Goal: Information Seeking & Learning: Understand process/instructions

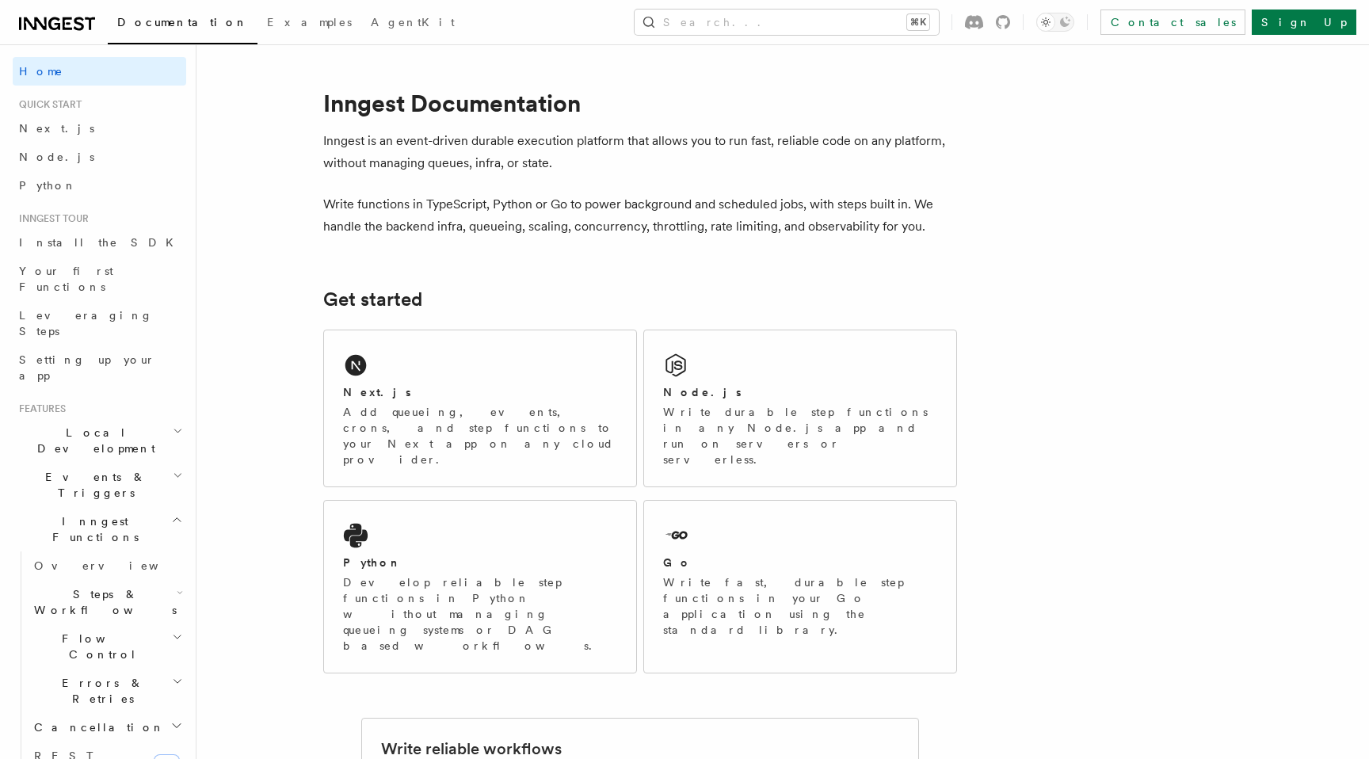
click at [414, 146] on p "Inngest is an event-driven durable execution platform that allows you to run fa…" at bounding box center [640, 152] width 634 height 44
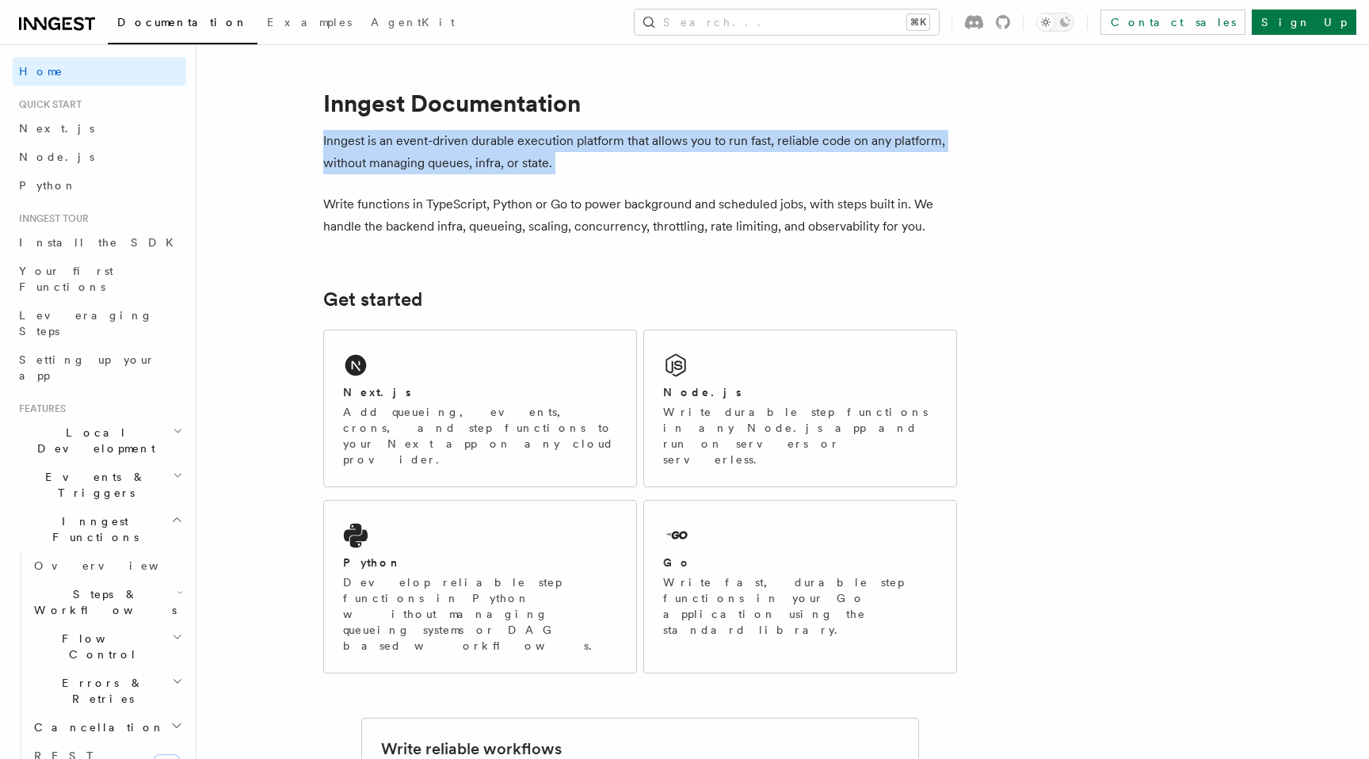
click at [380, 210] on p "Write functions in TypeScript, Python or Go to power background and scheduled j…" at bounding box center [640, 215] width 634 height 44
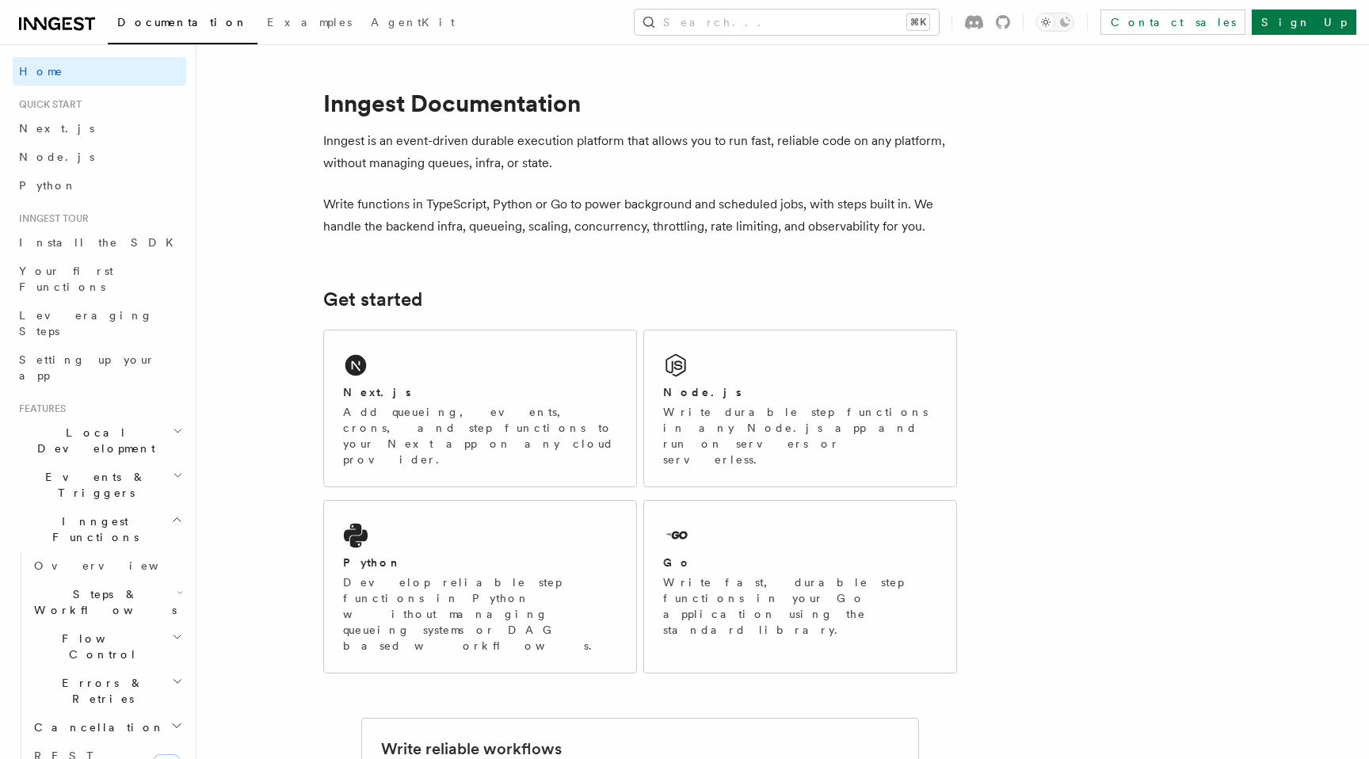
click at [380, 210] on p "Write functions in TypeScript, Python or Go to power background and scheduled j…" at bounding box center [640, 215] width 634 height 44
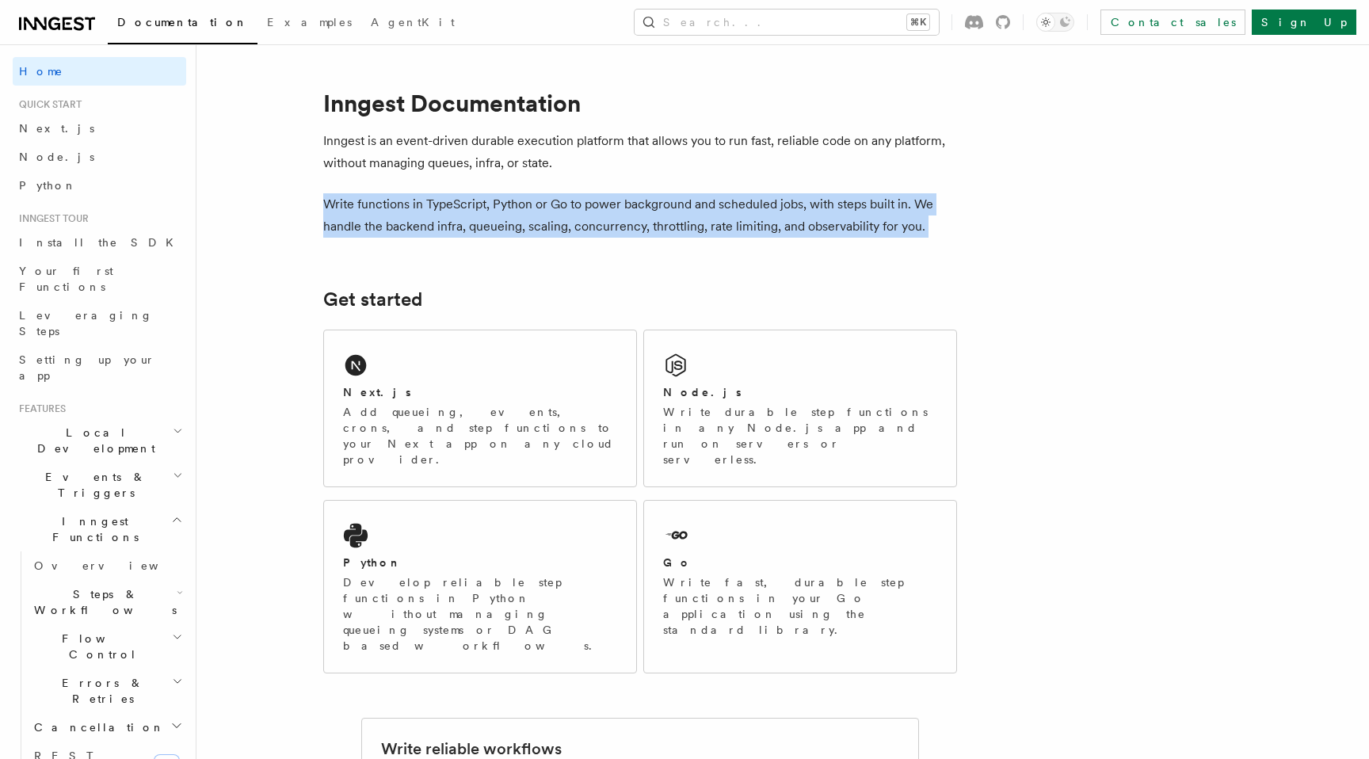
click at [440, 227] on p "Write functions in TypeScript, Python or Go to power background and scheduled j…" at bounding box center [640, 215] width 634 height 44
drag, startPoint x: 427, startPoint y: 201, endPoint x: 927, endPoint y: 235, distance: 501.1
click at [927, 235] on p "Write functions in TypeScript, Python or Go to power background and scheduled j…" at bounding box center [640, 215] width 634 height 44
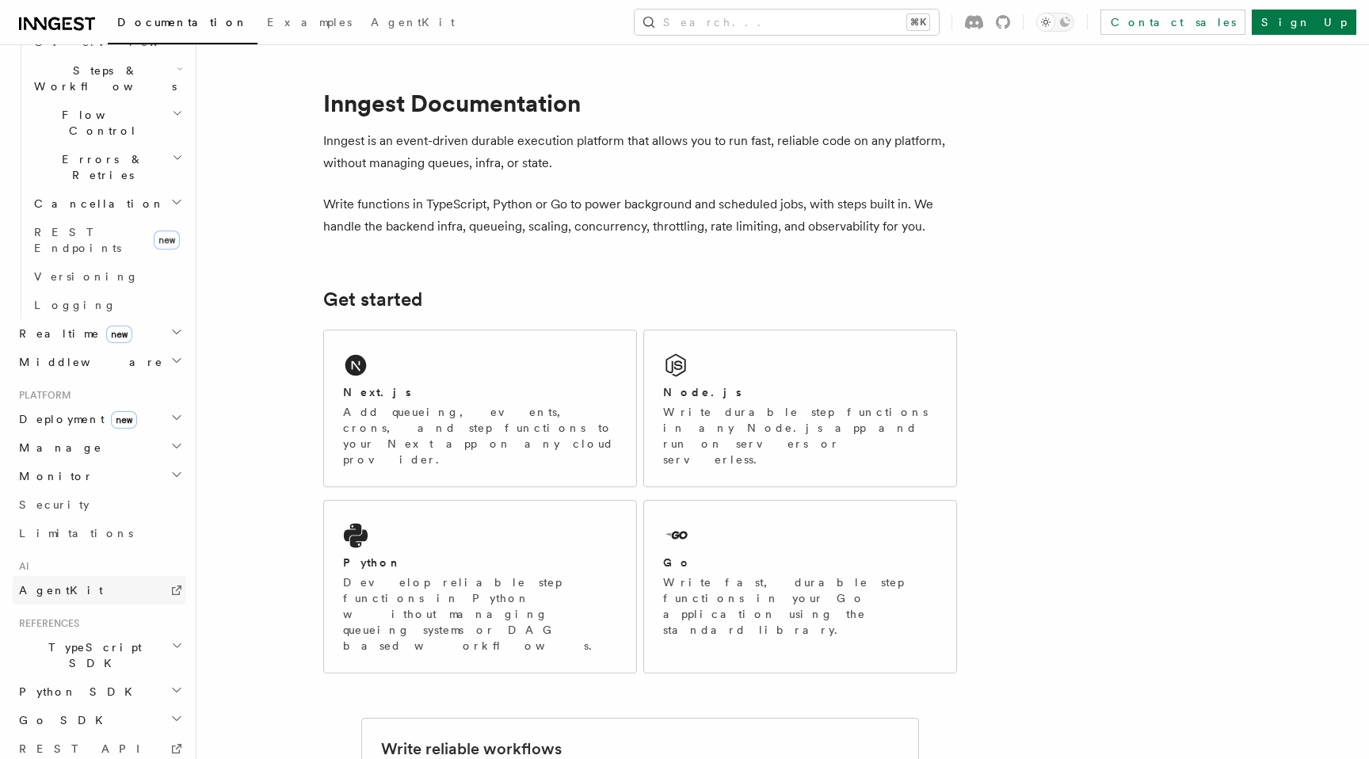
scroll to position [540, 0]
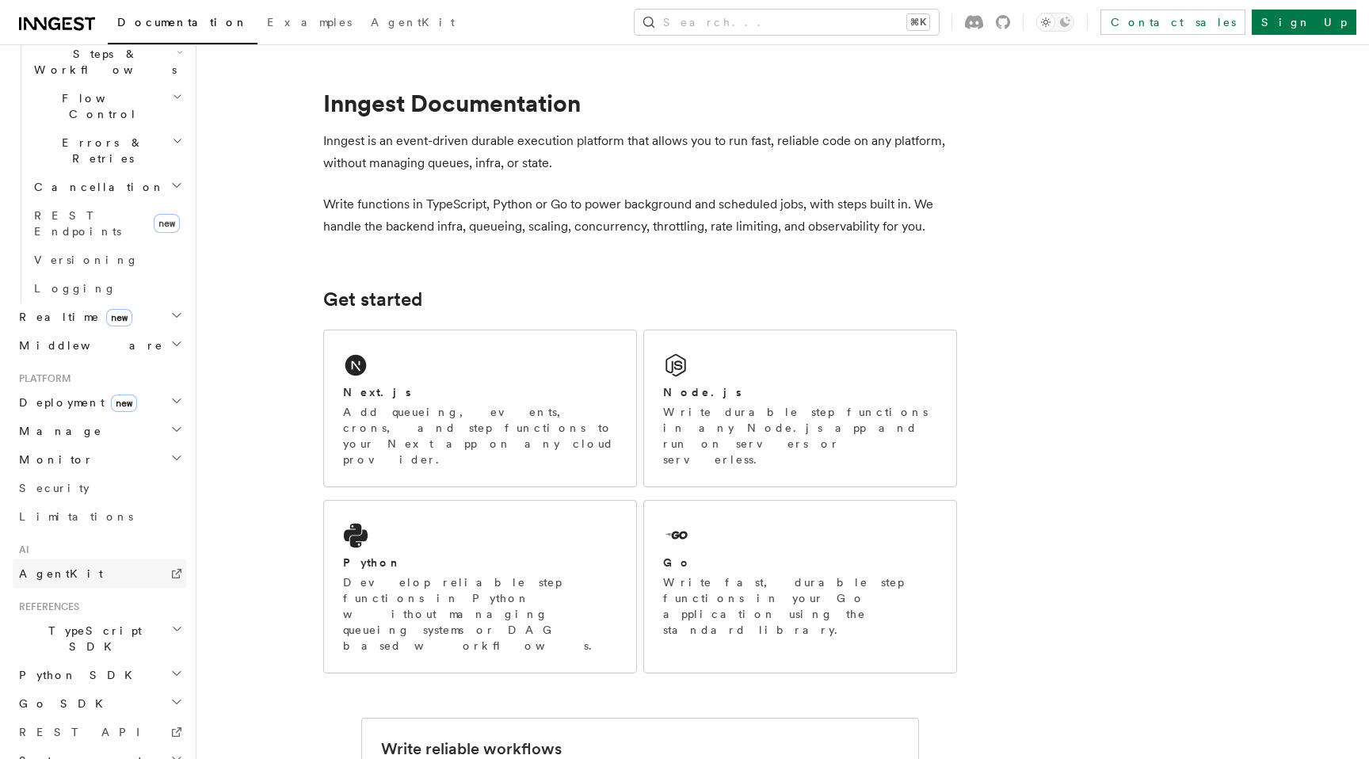
click at [100, 559] on link "AgentKit" at bounding box center [100, 573] width 174 height 29
click at [1054, 27] on icon "Toggle dark mode" at bounding box center [1046, 22] width 16 height 16
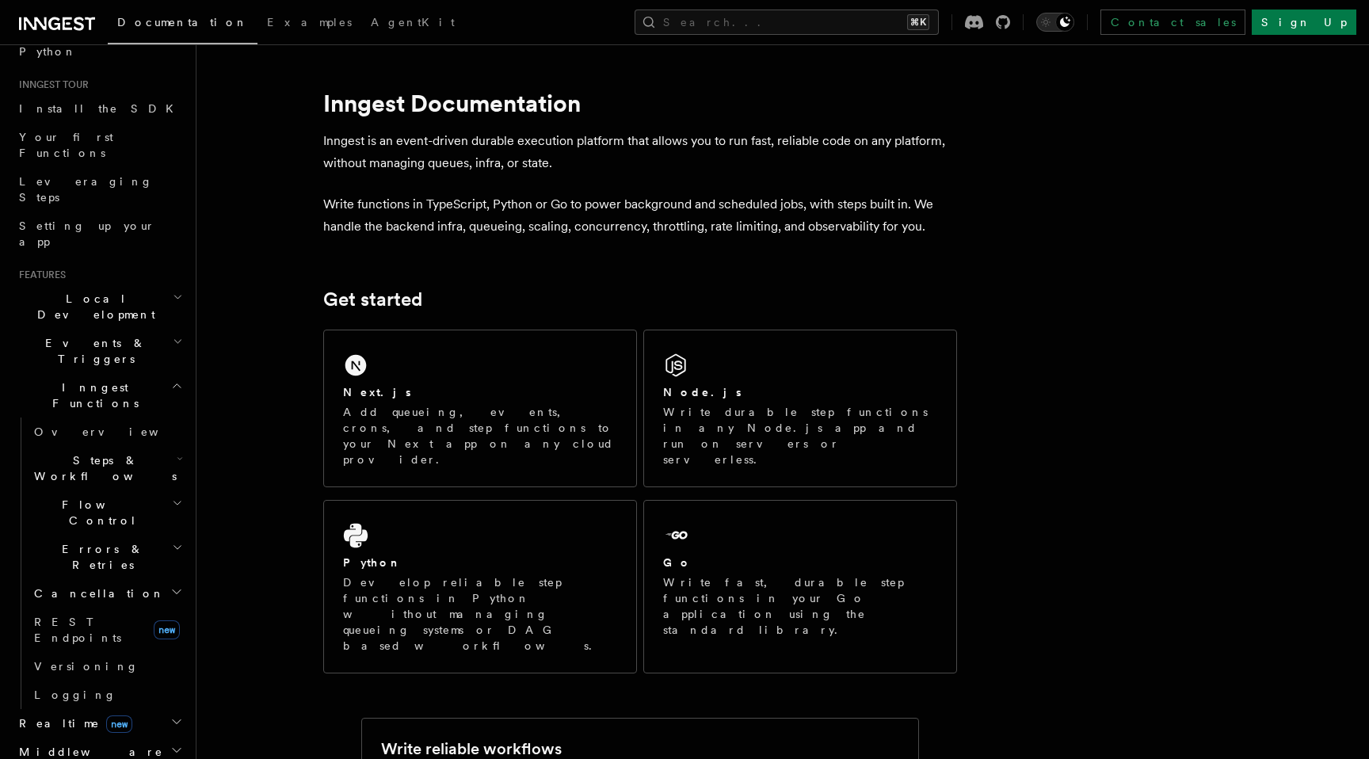
scroll to position [0, 0]
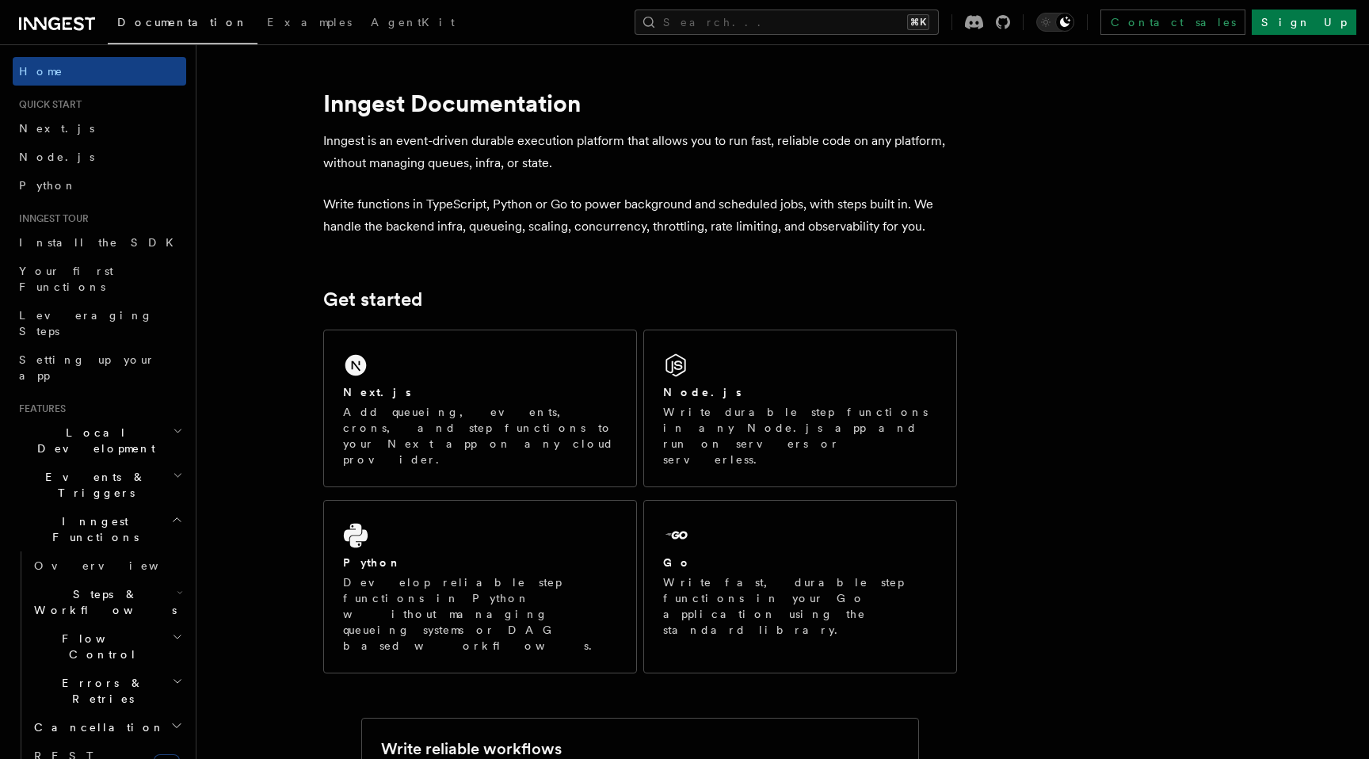
click at [267, 21] on span "Examples" at bounding box center [309, 22] width 85 height 13
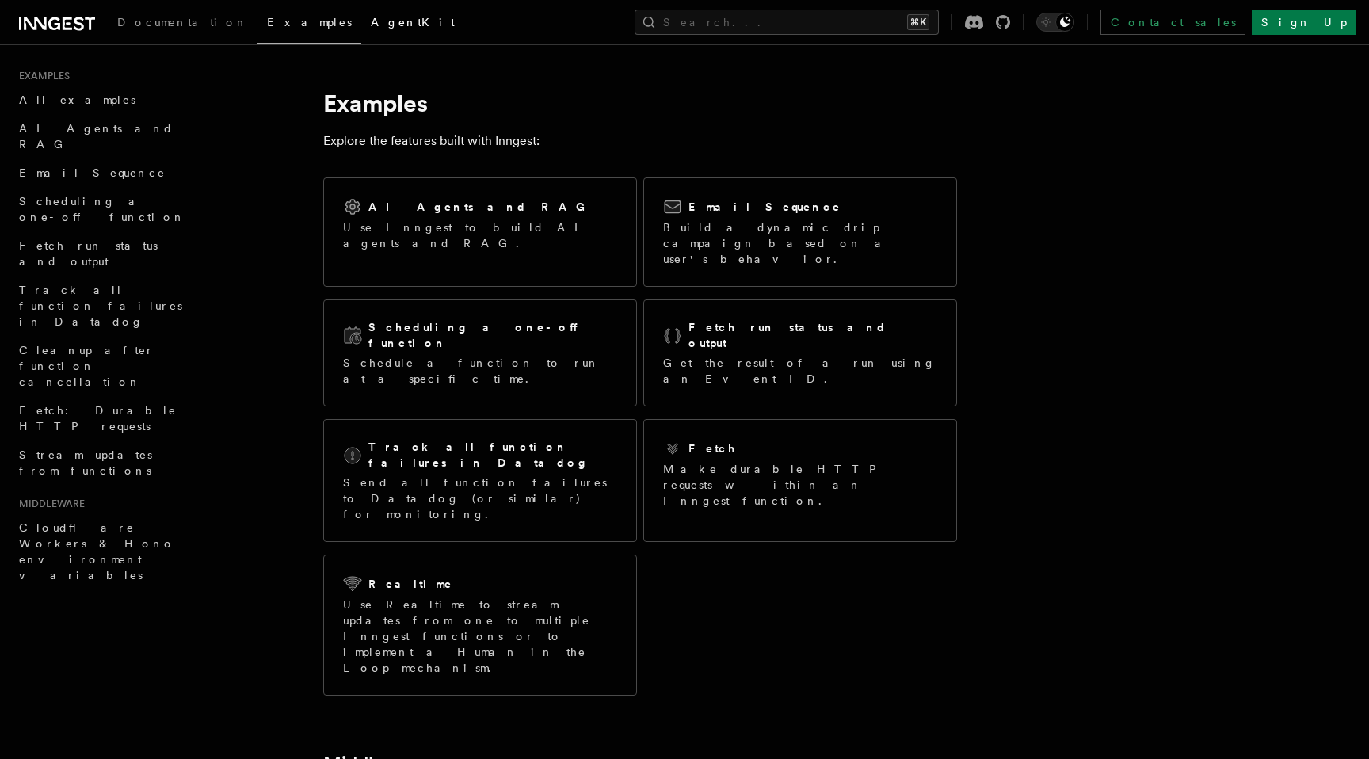
click at [371, 23] on span "AgentKit" at bounding box center [413, 22] width 84 height 13
click at [150, 10] on link "Documentation" at bounding box center [183, 24] width 150 height 38
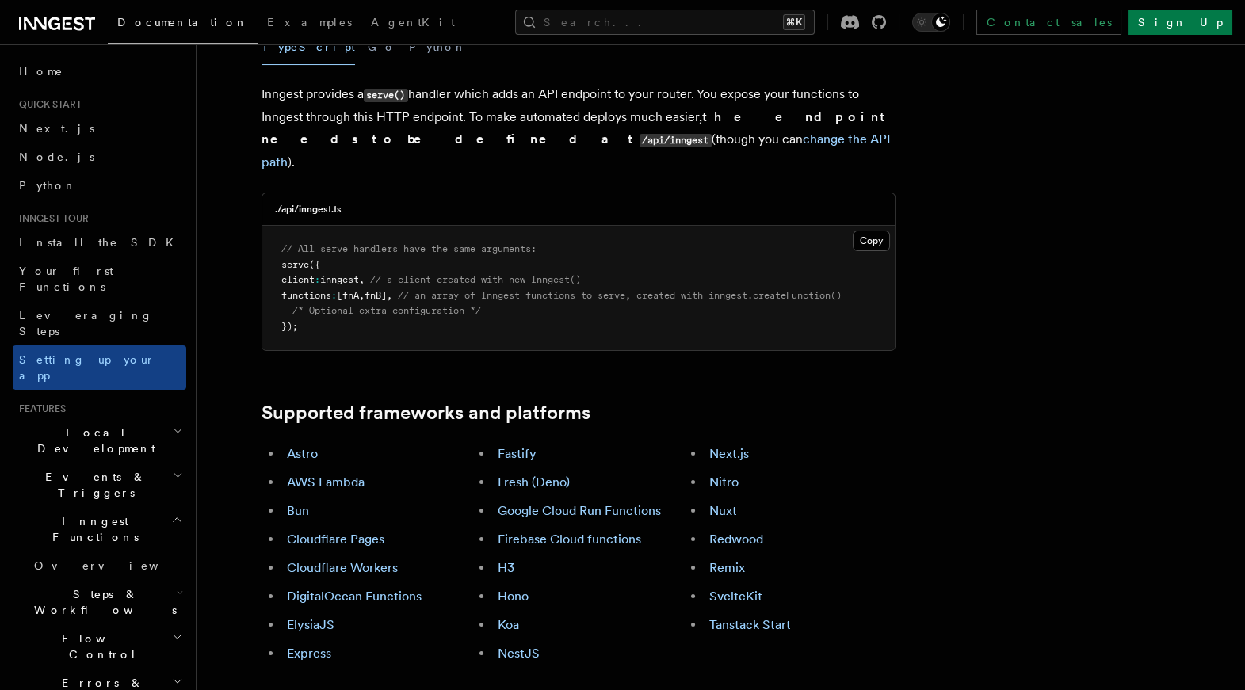
scroll to position [665, 0]
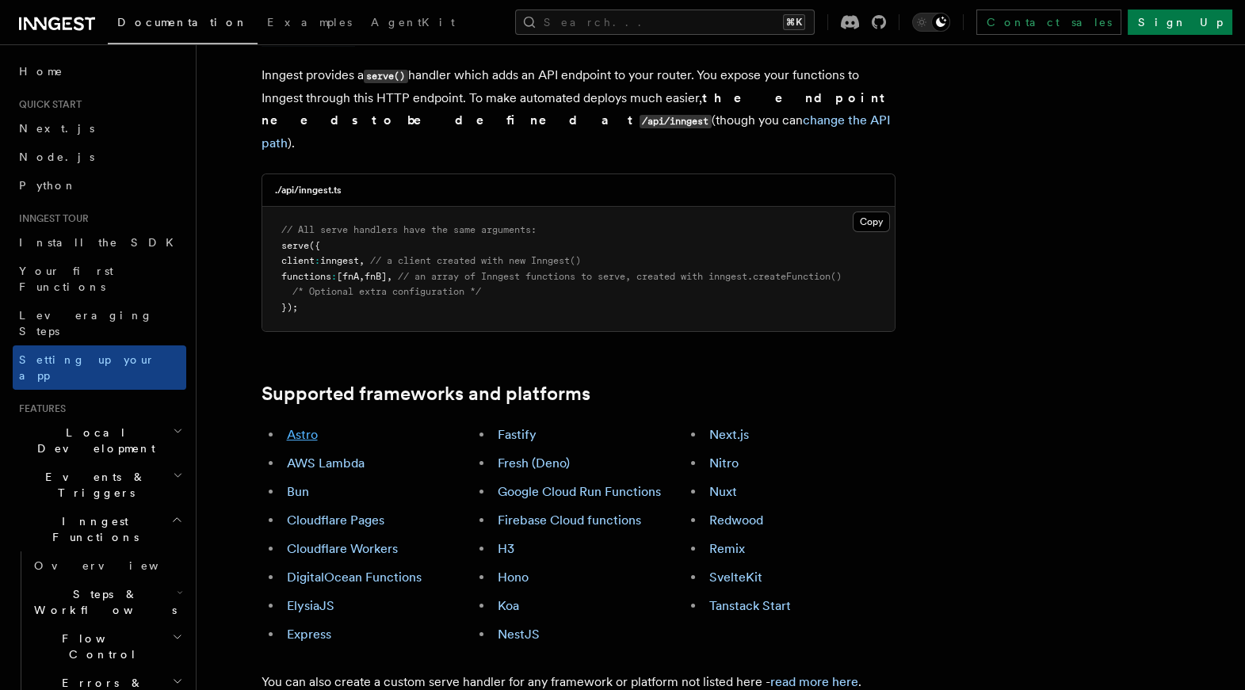
click at [311, 427] on link "Astro" at bounding box center [302, 434] width 31 height 15
click at [327, 456] on link "AWS Lambda" at bounding box center [326, 463] width 78 height 15
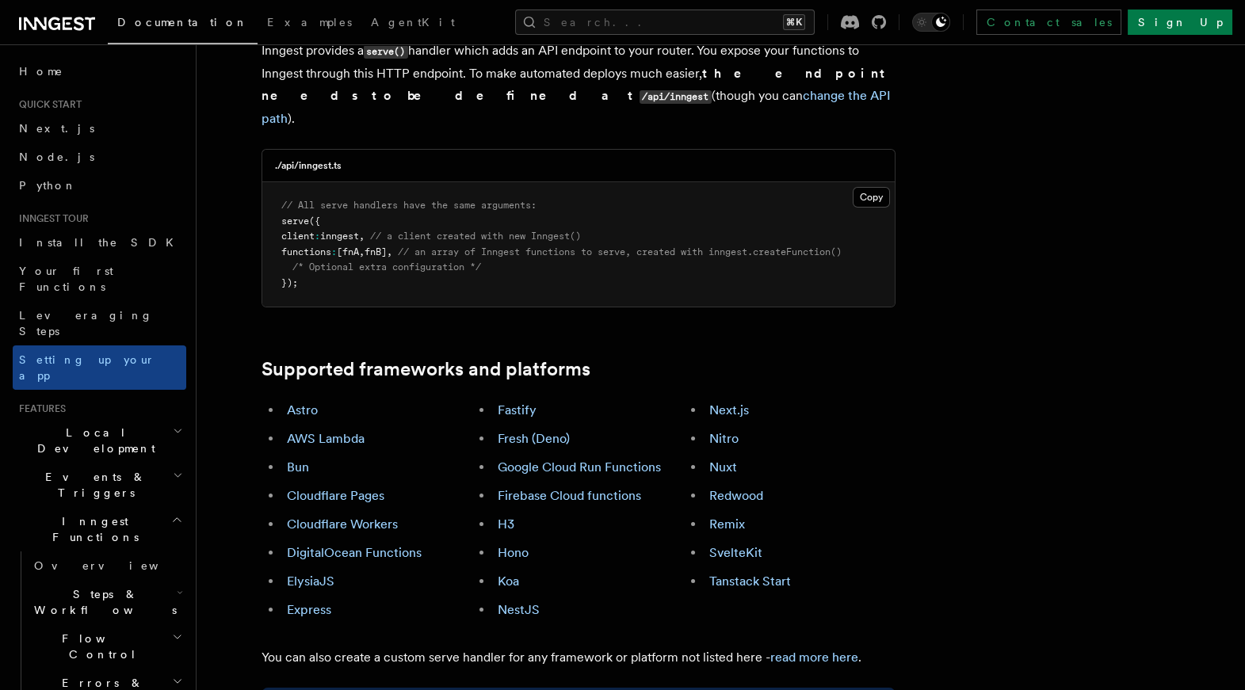
scroll to position [713, 0]
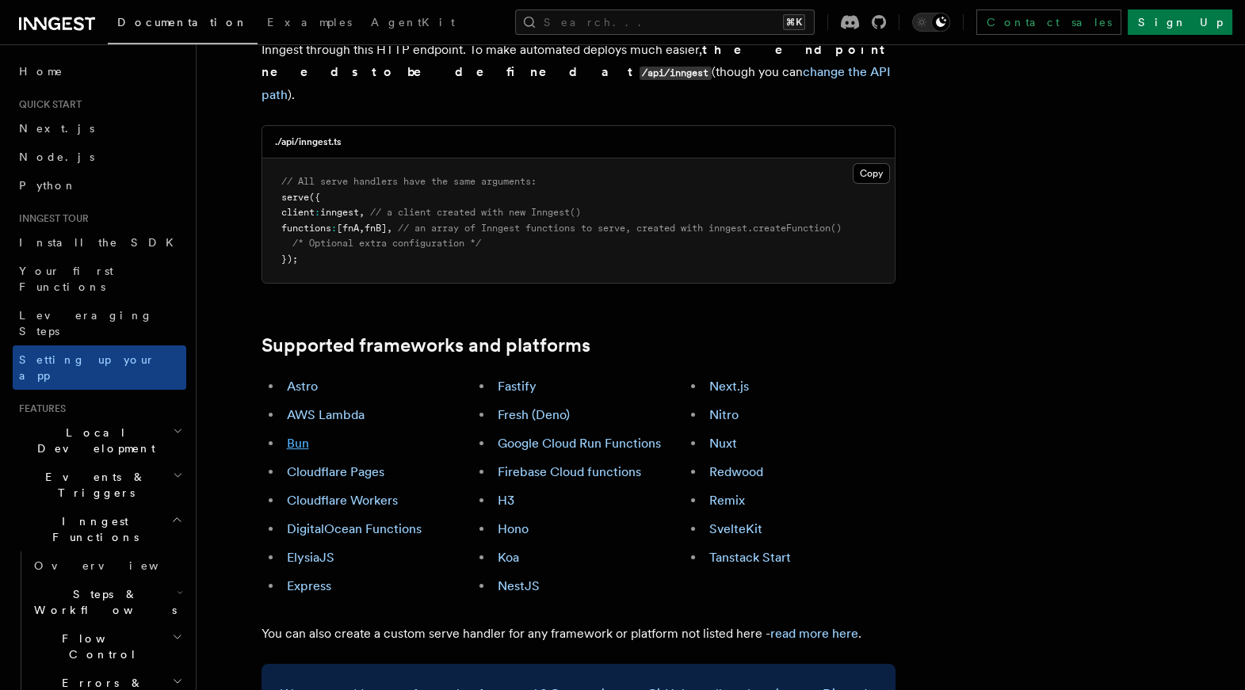
click at [300, 436] on link "Bun" at bounding box center [298, 443] width 22 height 15
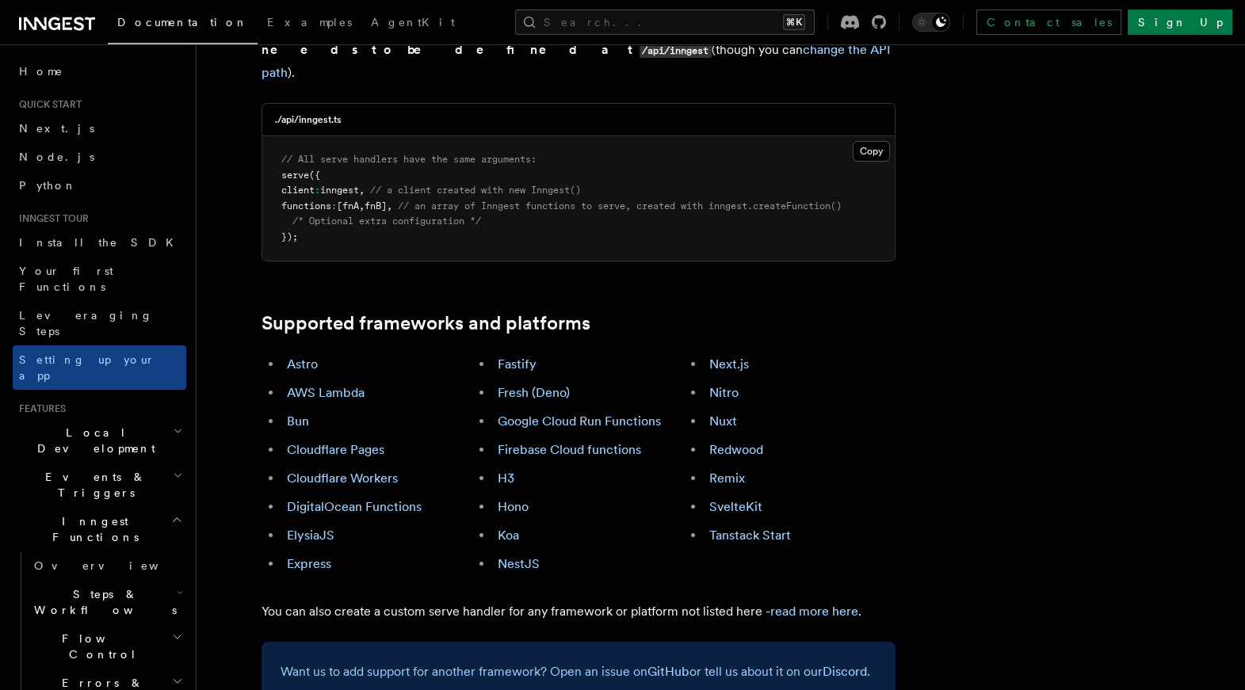
scroll to position [746, 0]
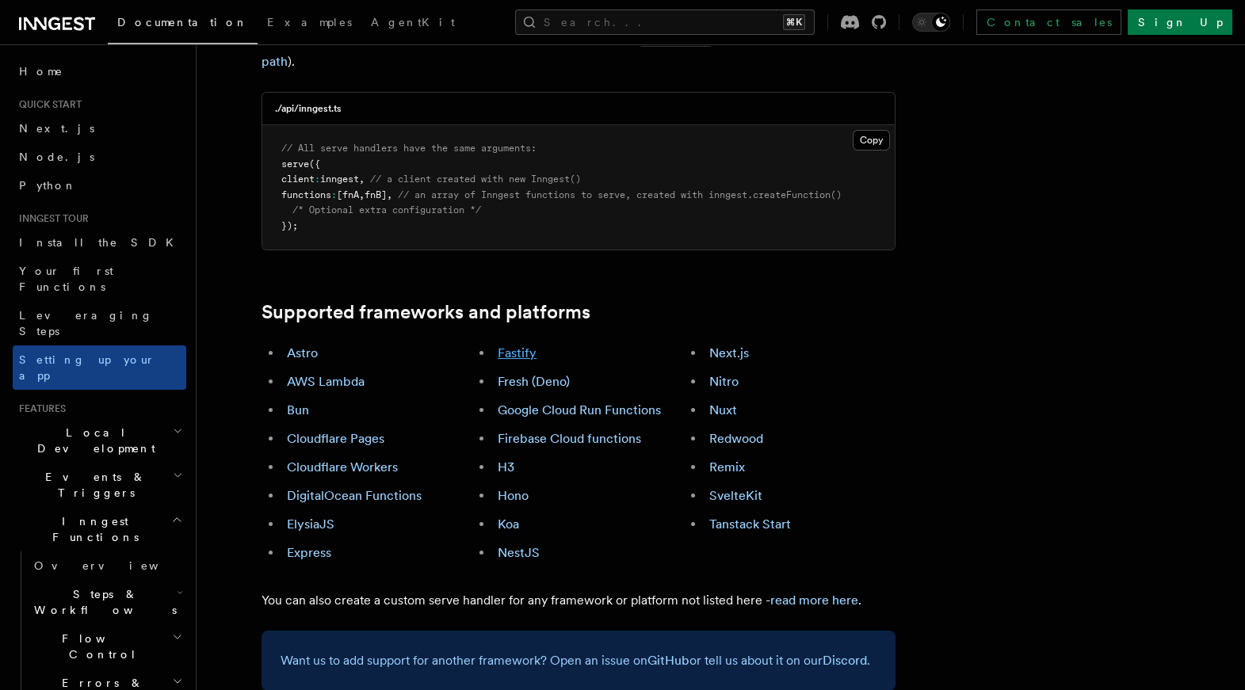
click at [522, 345] on link "Fastify" at bounding box center [517, 352] width 39 height 15
click at [554, 402] on link "Google Cloud Run Functions" at bounding box center [579, 409] width 163 height 15
click at [562, 431] on link "Firebase Cloud functions" at bounding box center [569, 438] width 143 height 15
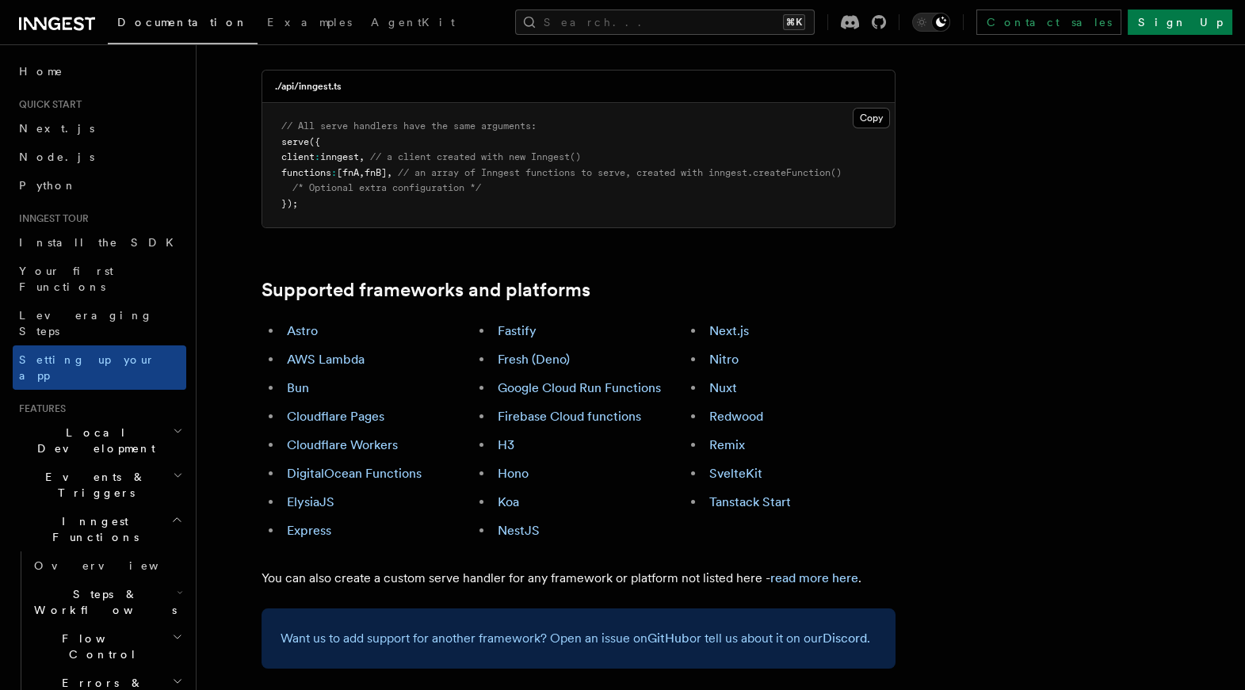
scroll to position [769, 0]
click at [513, 494] on link "Koa" at bounding box center [508, 501] width 21 height 15
click at [722, 352] on link "Nitro" at bounding box center [723, 359] width 29 height 15
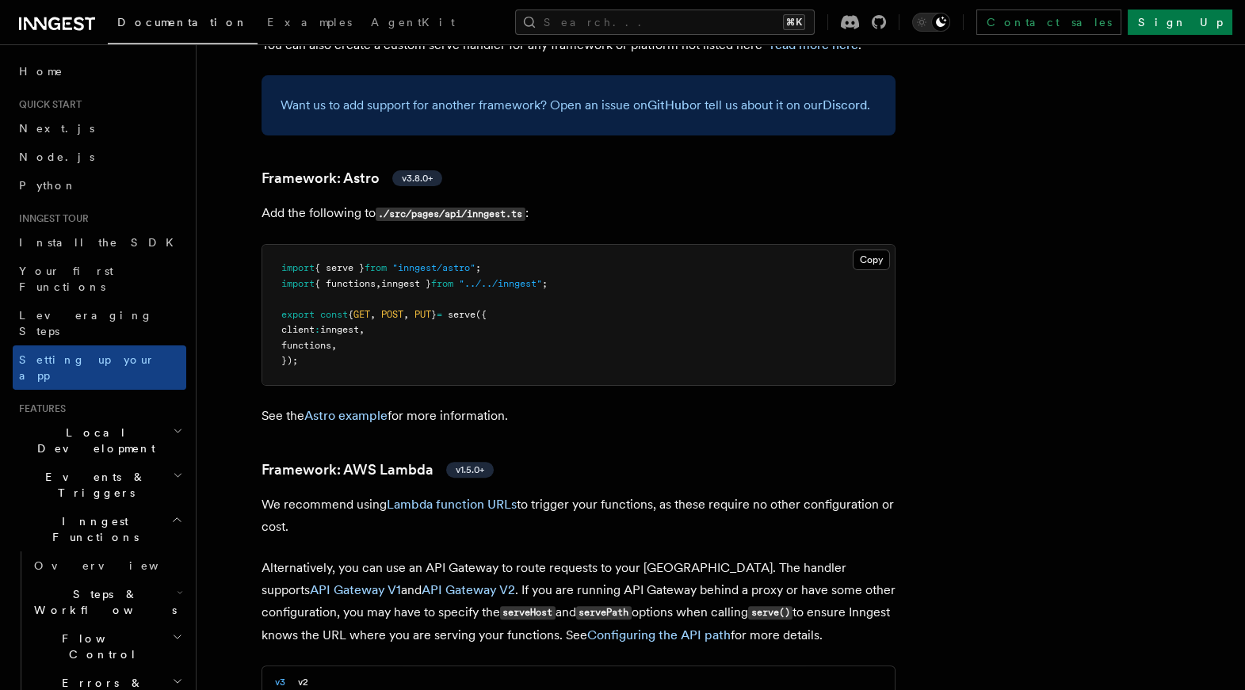
scroll to position [1299, 0]
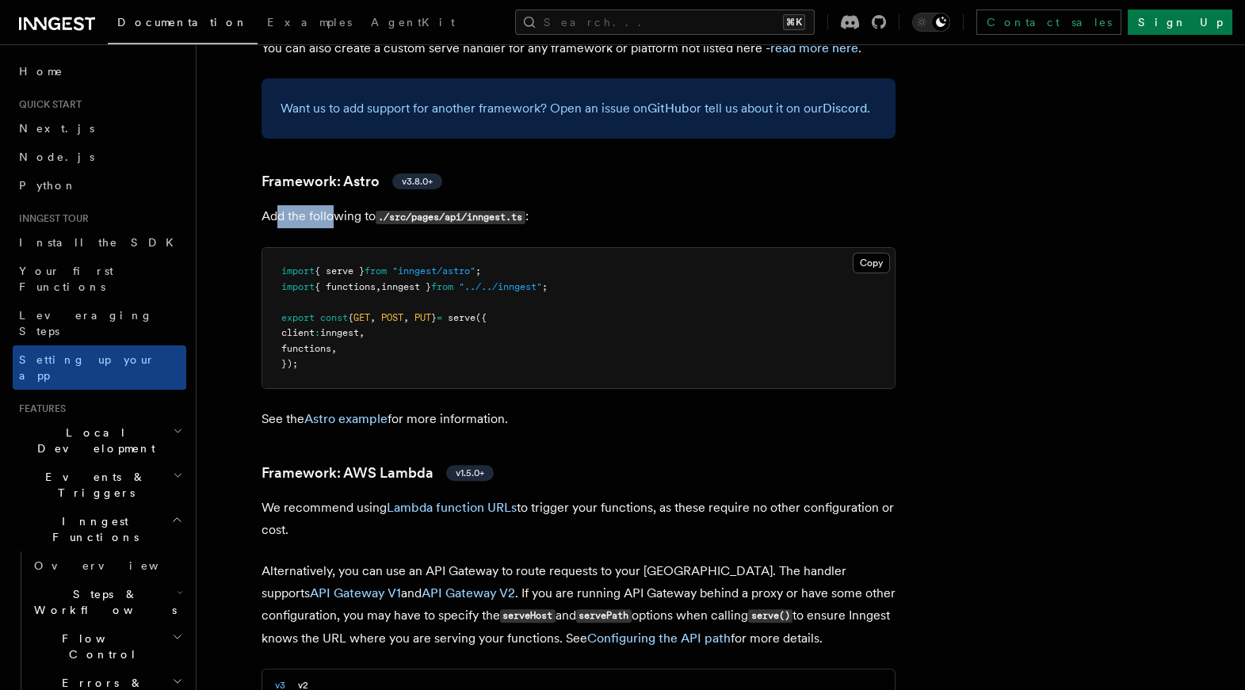
drag, startPoint x: 277, startPoint y: 133, endPoint x: 338, endPoint y: 131, distance: 60.3
click at [338, 205] on p "Add the following to ./src/pages/api/inngest.ts :" at bounding box center [578, 216] width 634 height 23
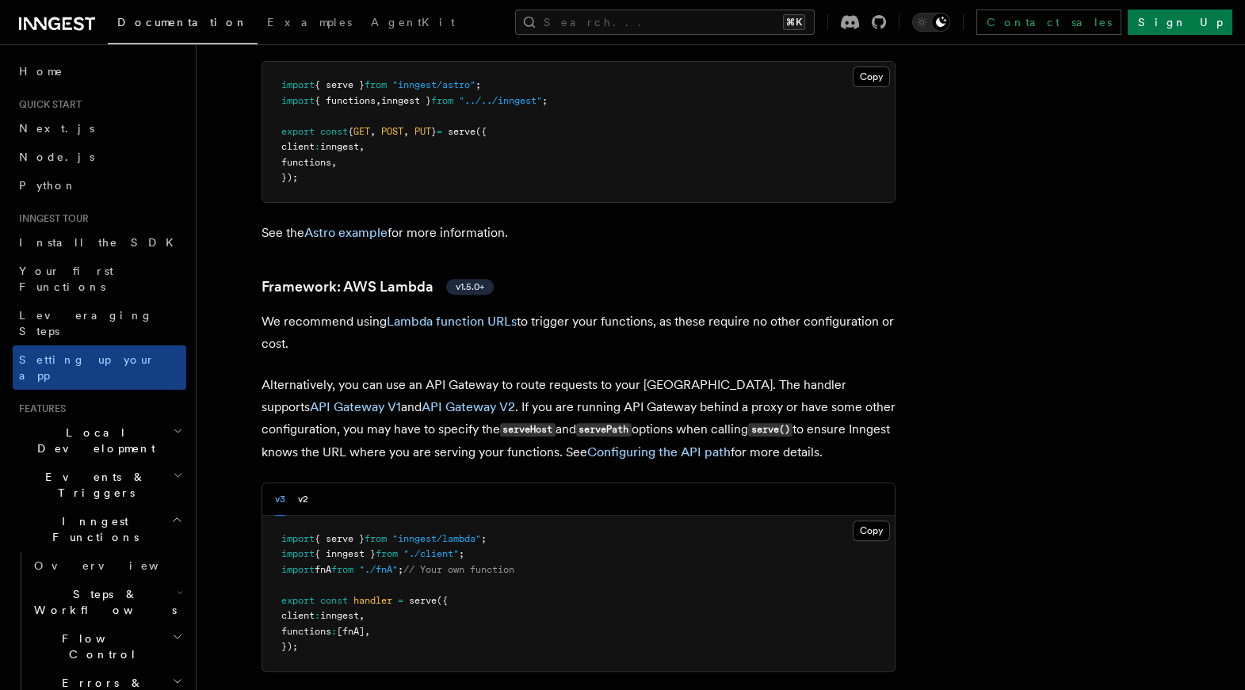
scroll to position [1486, 0]
click at [341, 224] on link "Astro example" at bounding box center [345, 231] width 83 height 15
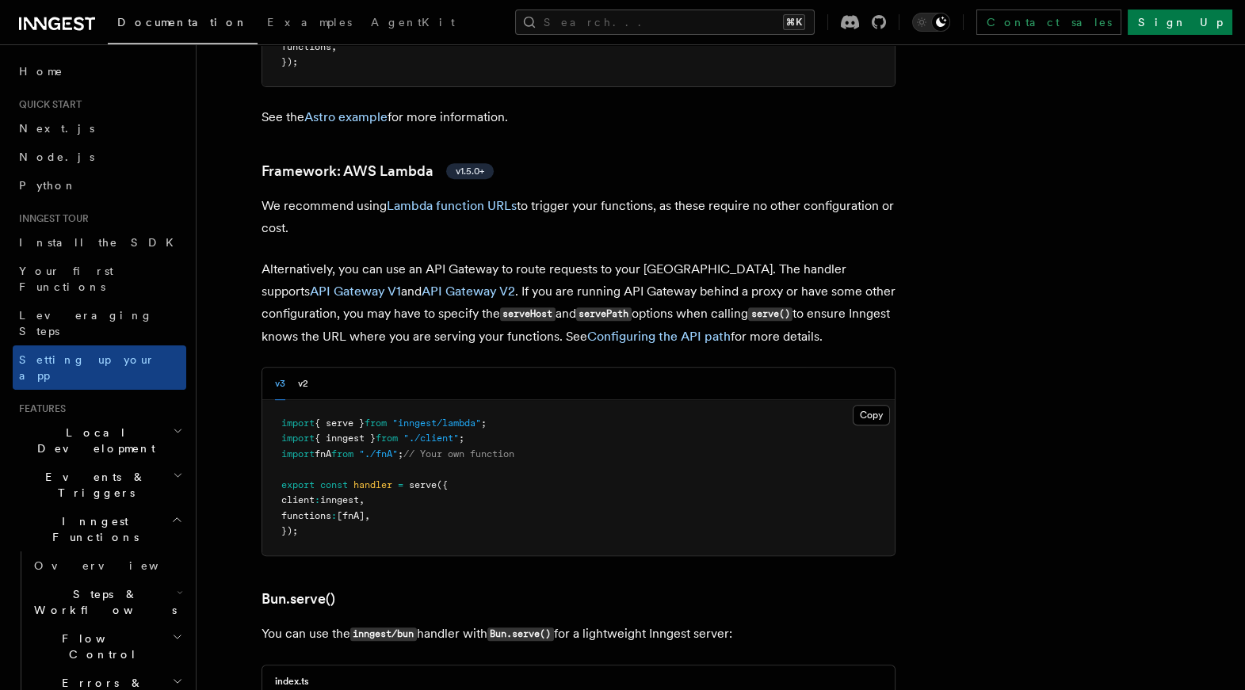
scroll to position [1590, 0]
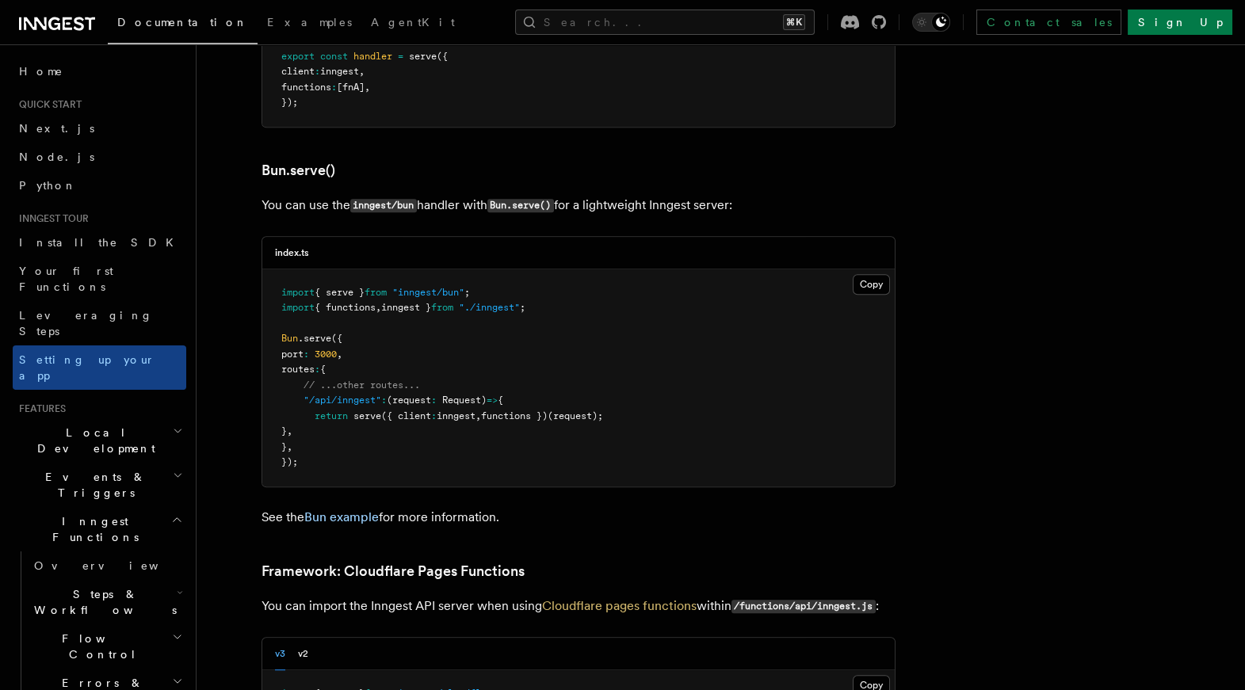
scroll to position [2033, 0]
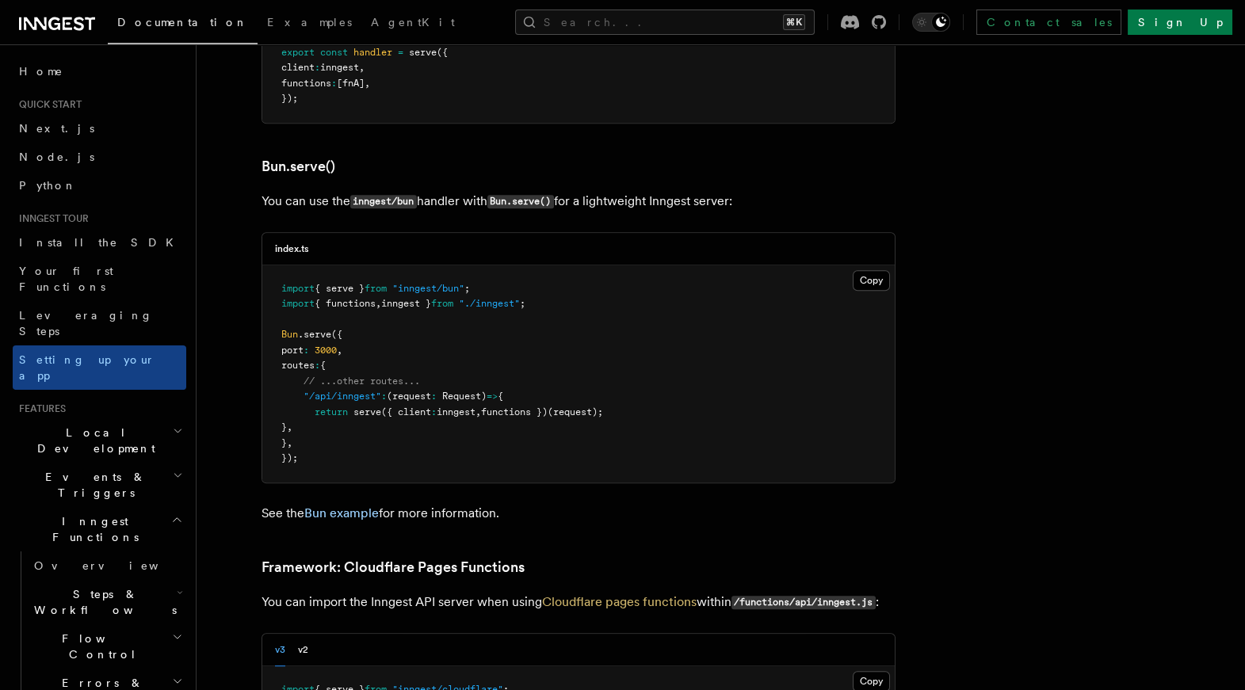
click at [296, 190] on p "You can use the inngest/bun handler with Bun.serve() for a lightweight Inngest …" at bounding box center [578, 201] width 634 height 23
click at [299, 190] on p "You can use the inngest/bun handler with Bun.serve() for a lightweight Inngest …" at bounding box center [578, 201] width 634 height 23
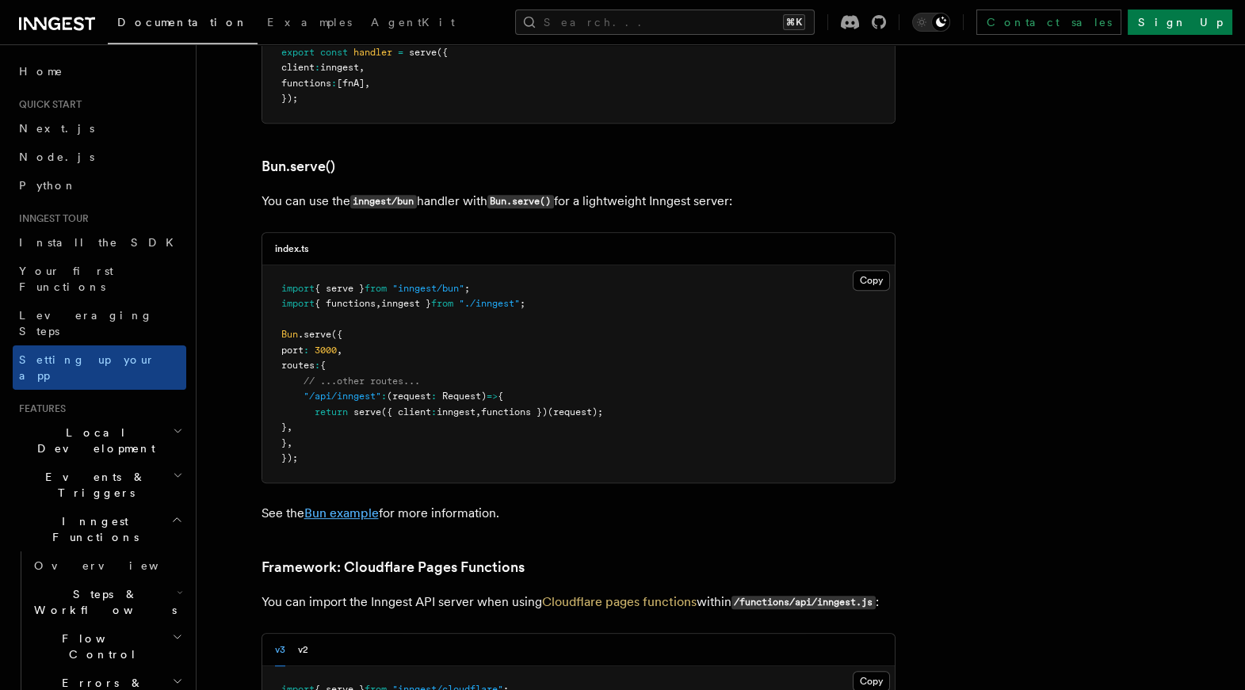
click at [339, 505] on link "Bun example" at bounding box center [341, 512] width 74 height 15
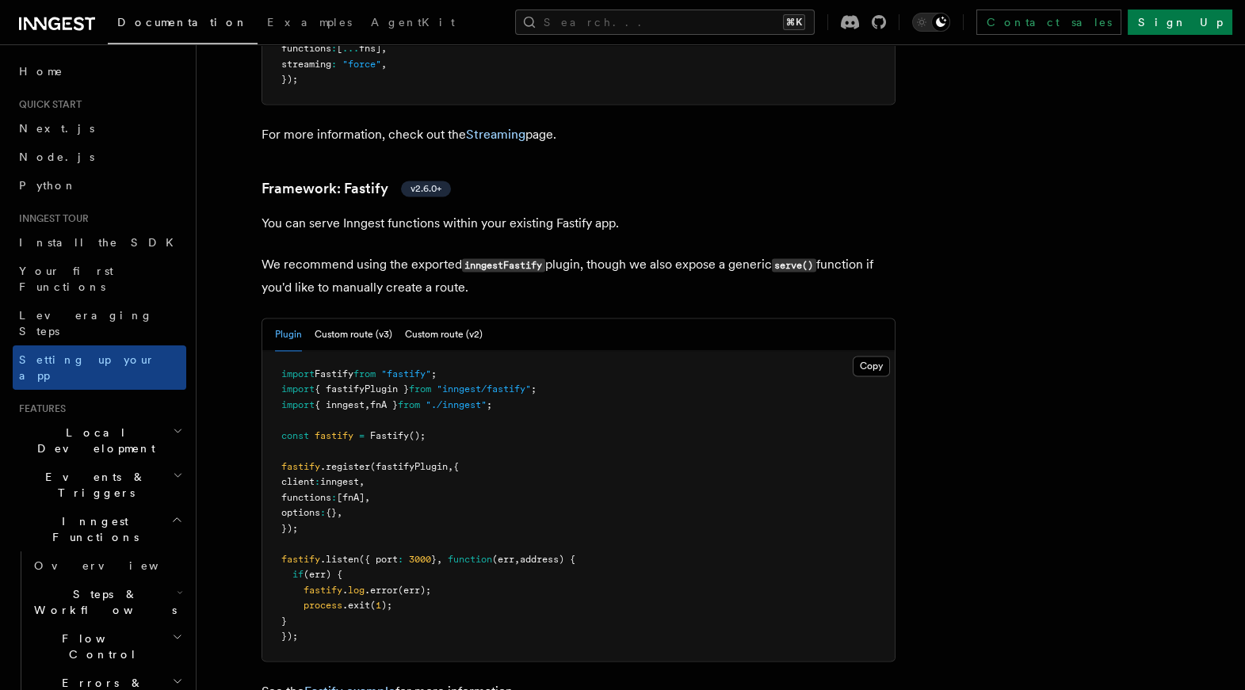
scroll to position [5515, 0]
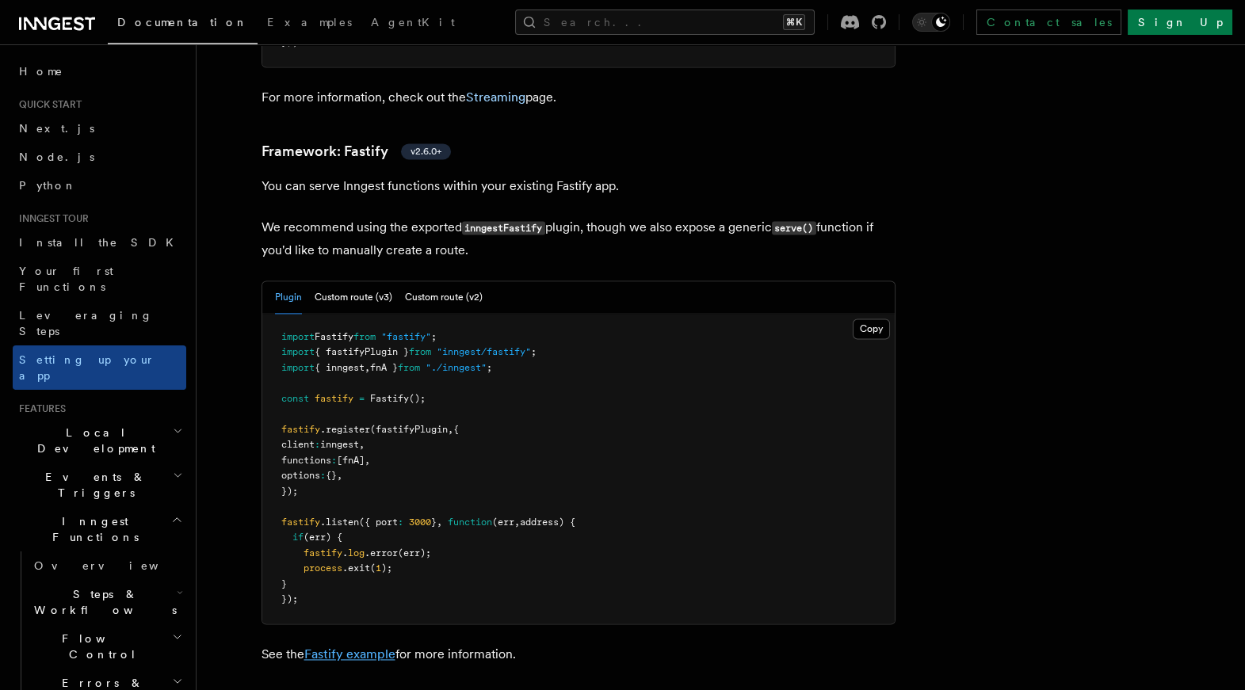
click at [345, 647] on link "Fastify example" at bounding box center [349, 654] width 91 height 15
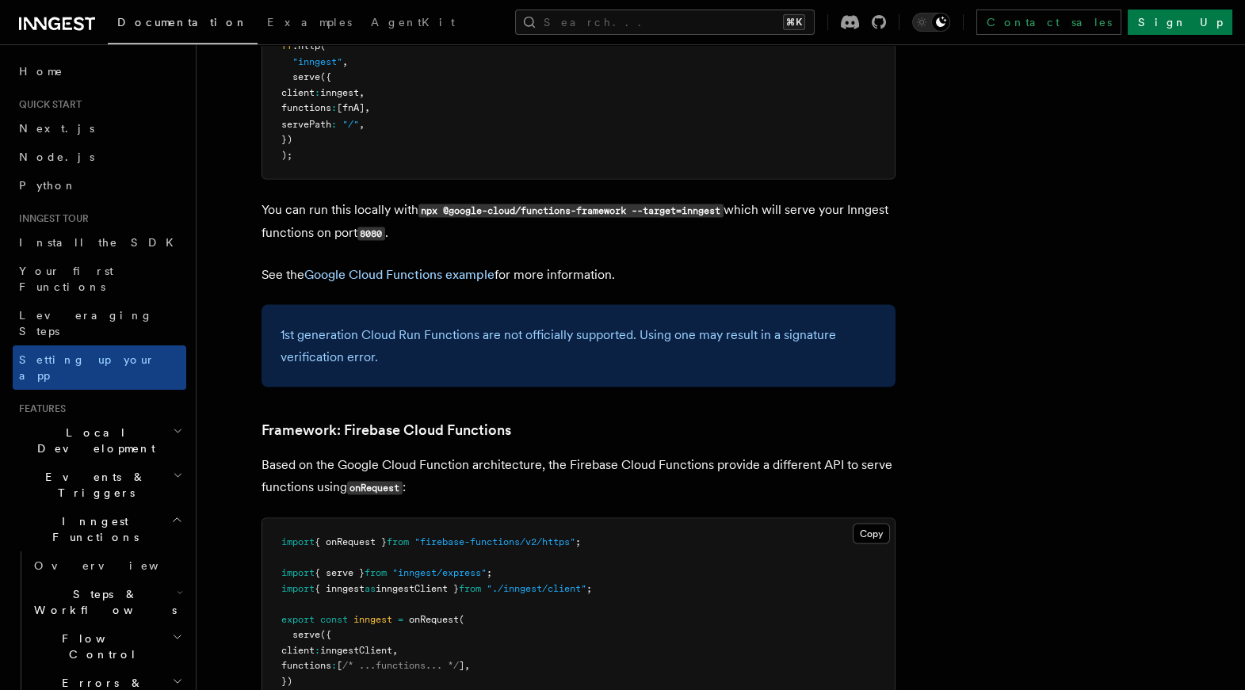
scroll to position [6735, 0]
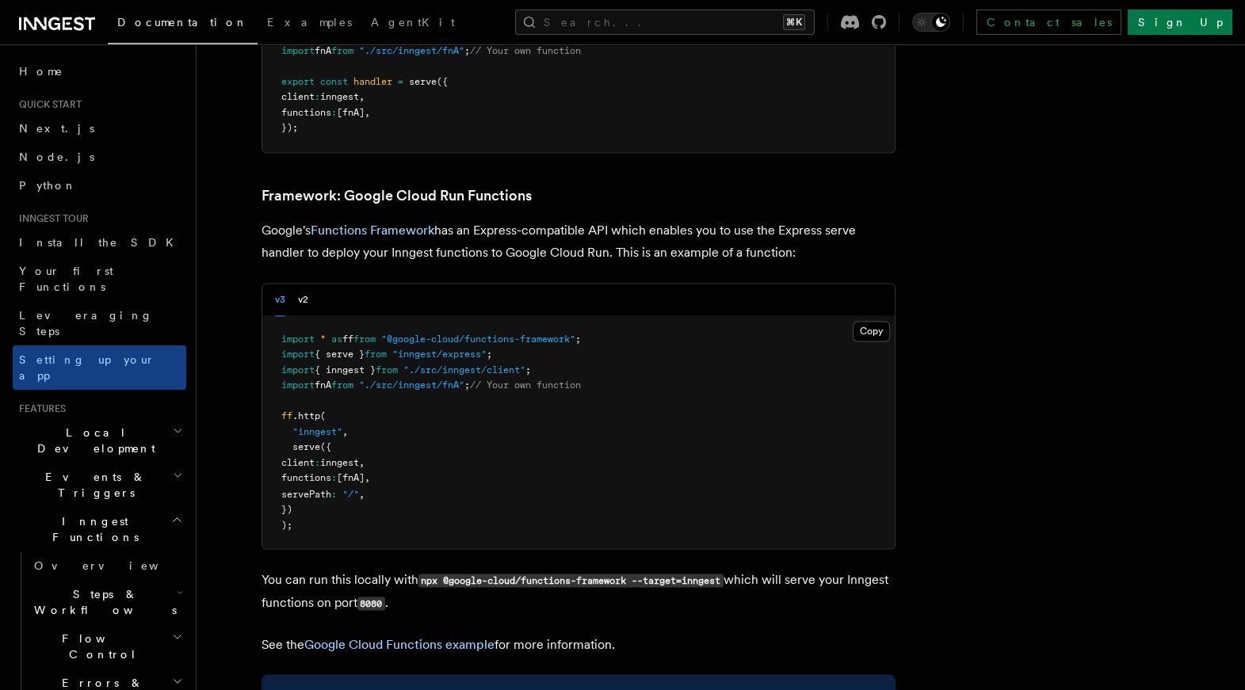
scroll to position [6356, 0]
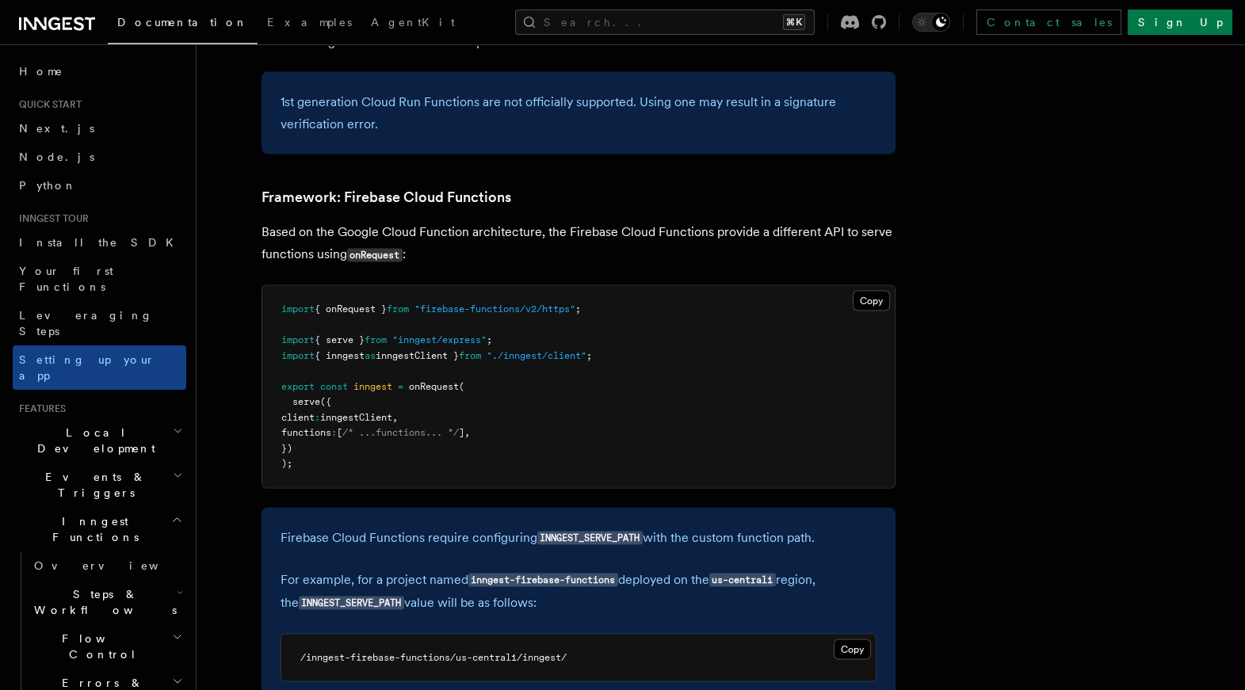
scroll to position [6960, 0]
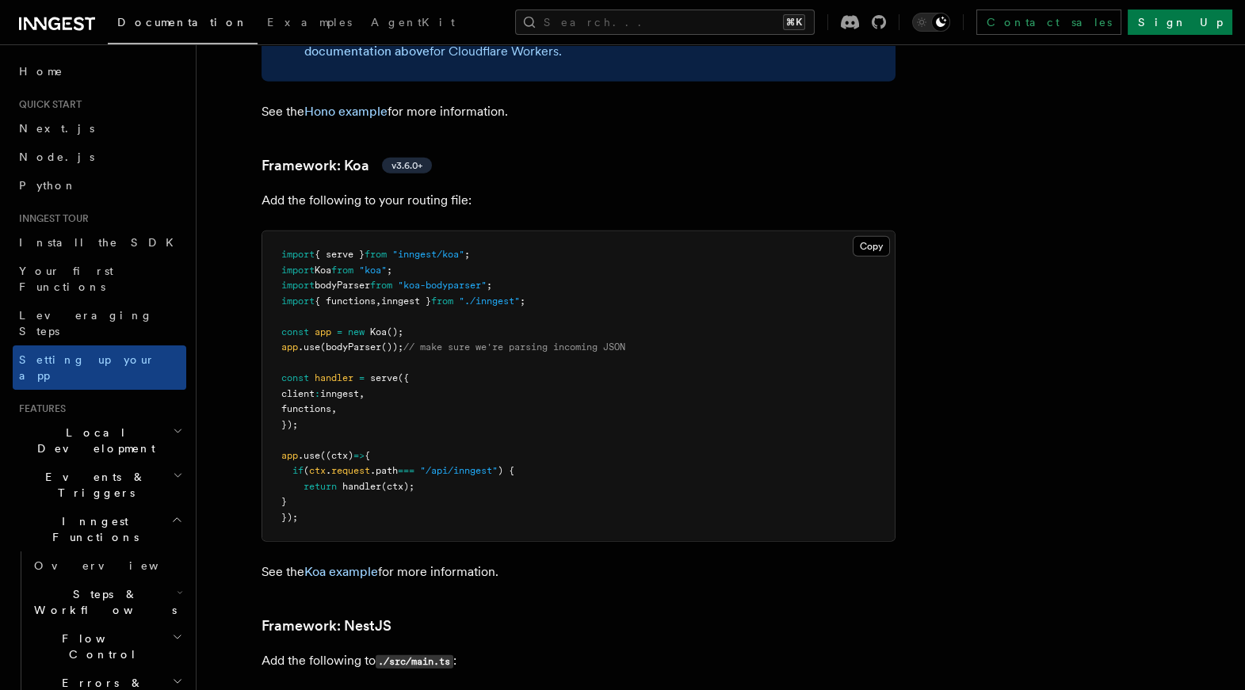
scroll to position [8983, 0]
click at [353, 563] on link "Koa example" at bounding box center [341, 570] width 74 height 15
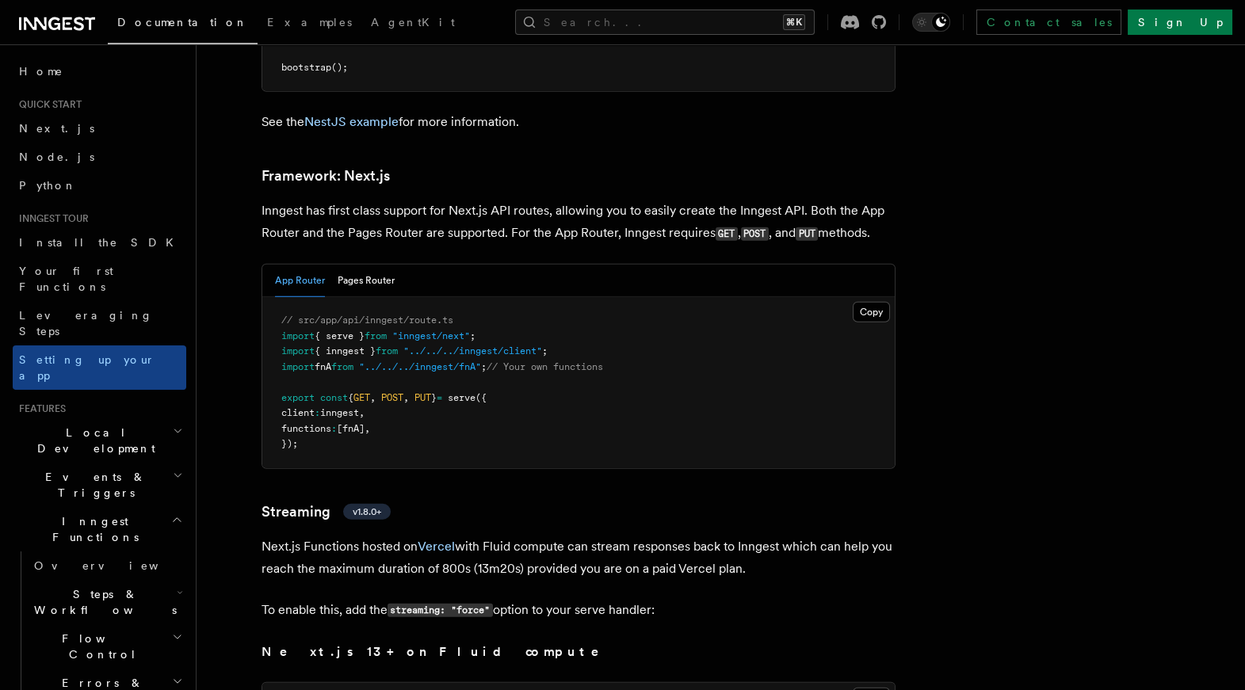
scroll to position [10297, 0]
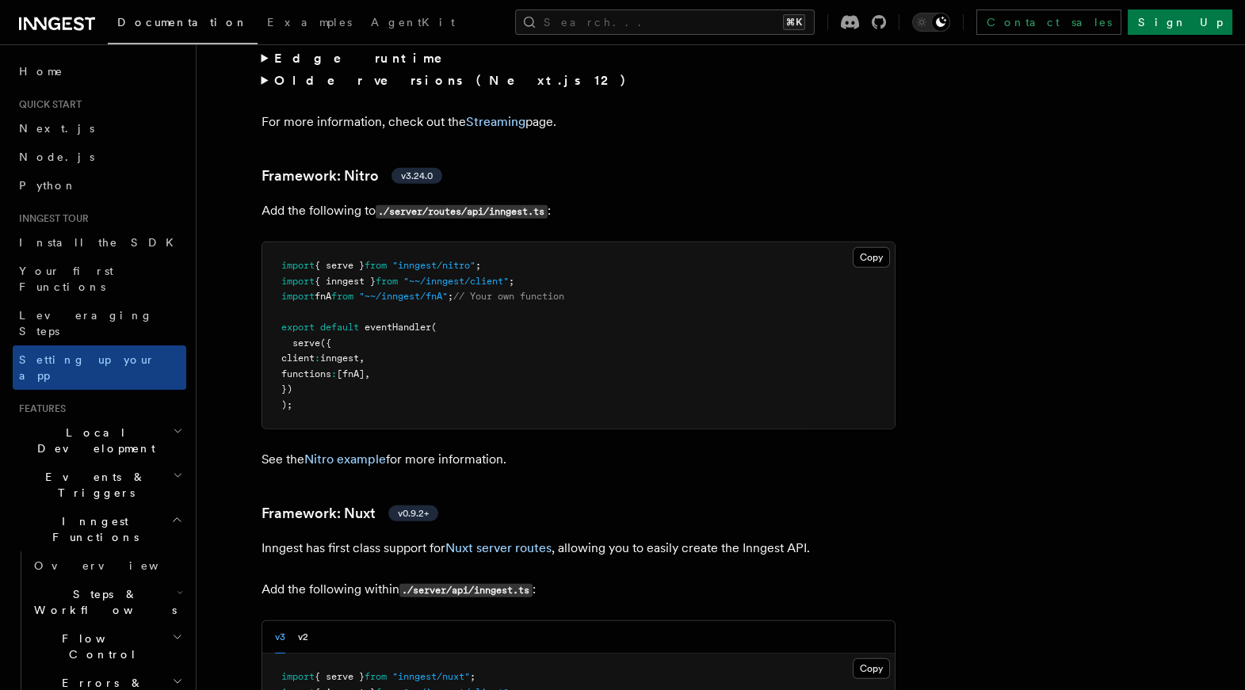
scroll to position [11071, 0]
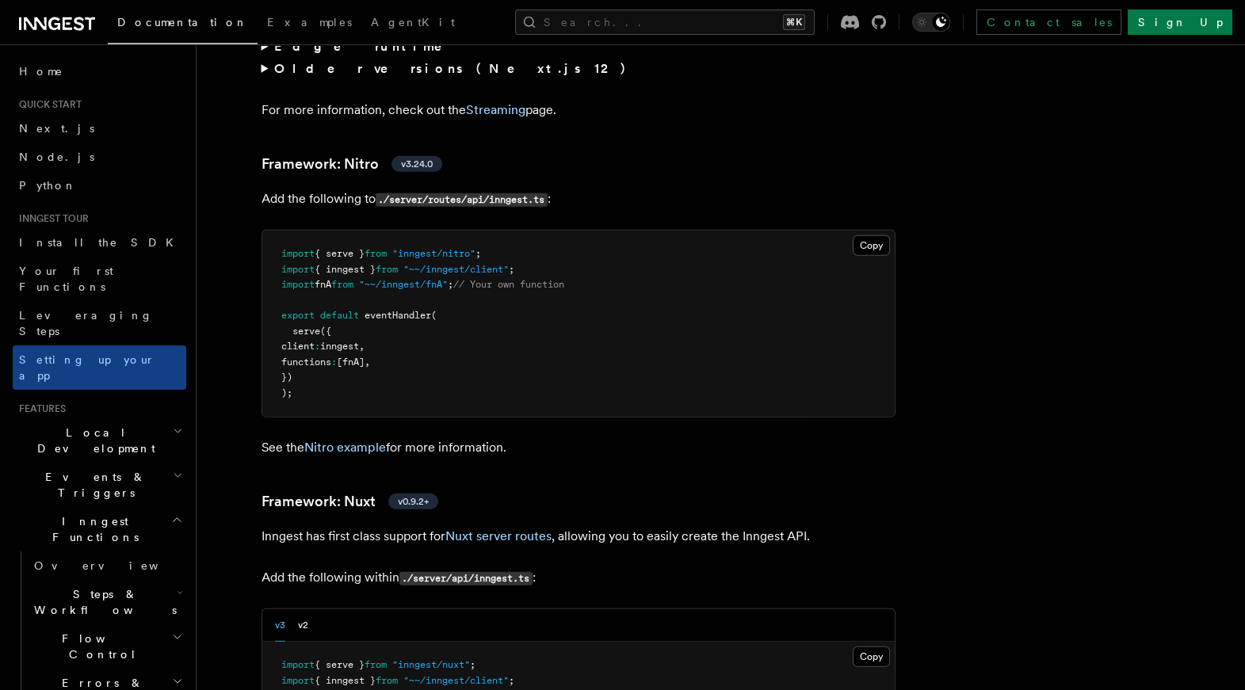
click at [341, 188] on p "Add the following to ./server/routes/api/inngest.ts :" at bounding box center [578, 199] width 634 height 23
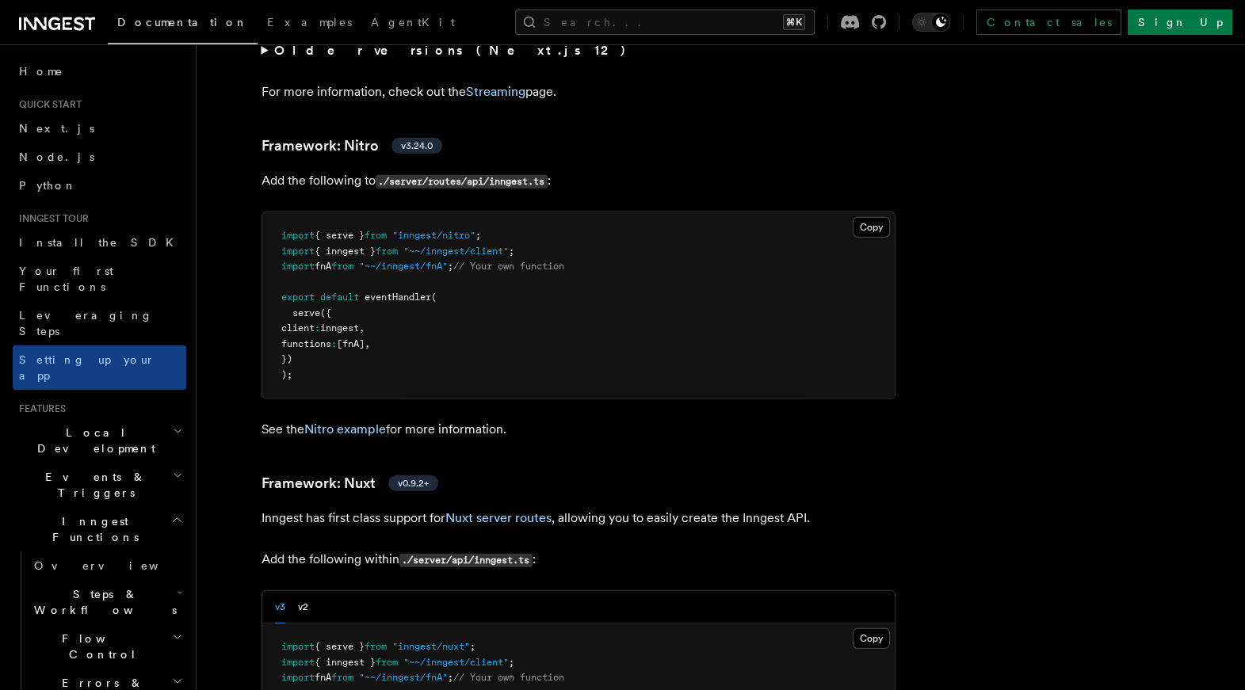
scroll to position [11090, 0]
click at [360, 421] on link "Nitro example" at bounding box center [345, 428] width 82 height 15
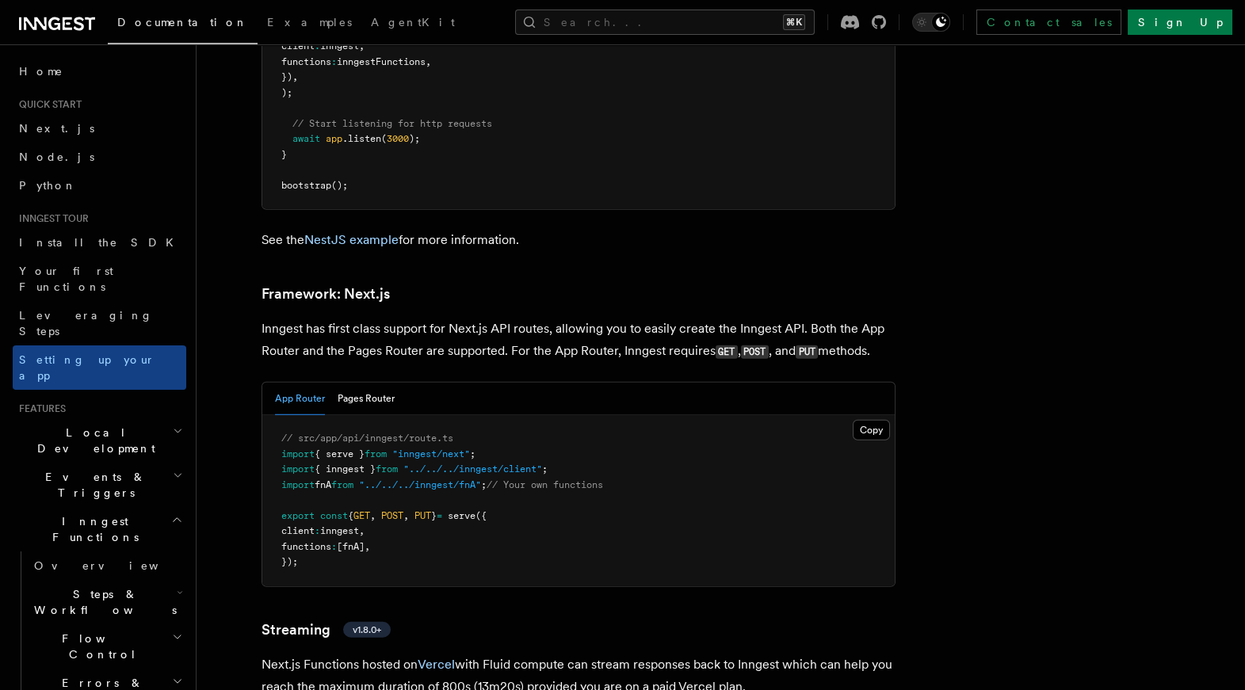
scroll to position [10172, 0]
